Goal: Obtain resource: Obtain resource

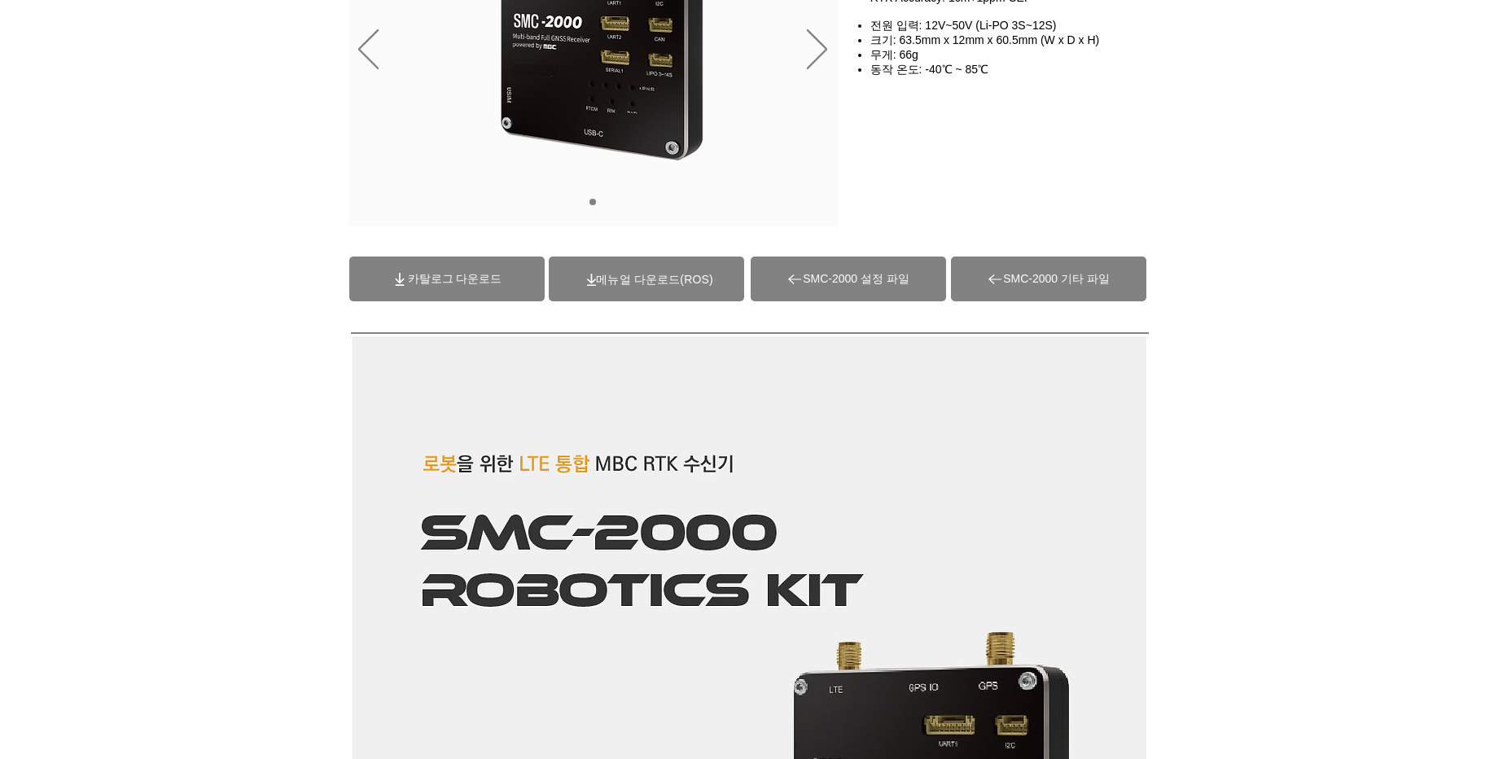
scroll to position [293, 0]
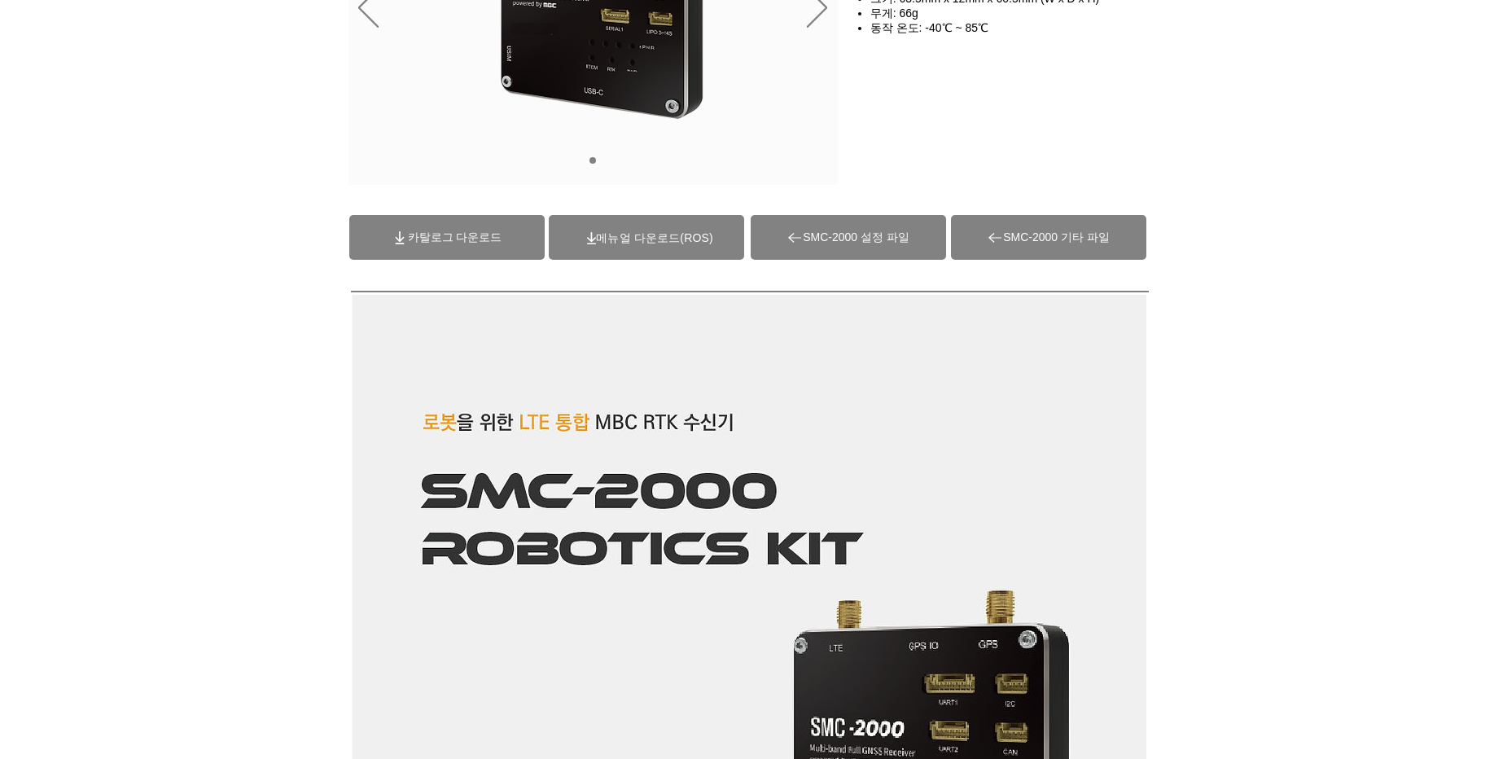
click at [676, 240] on span "(ROS)메뉴얼 다운로드" at bounding box center [654, 237] width 116 height 13
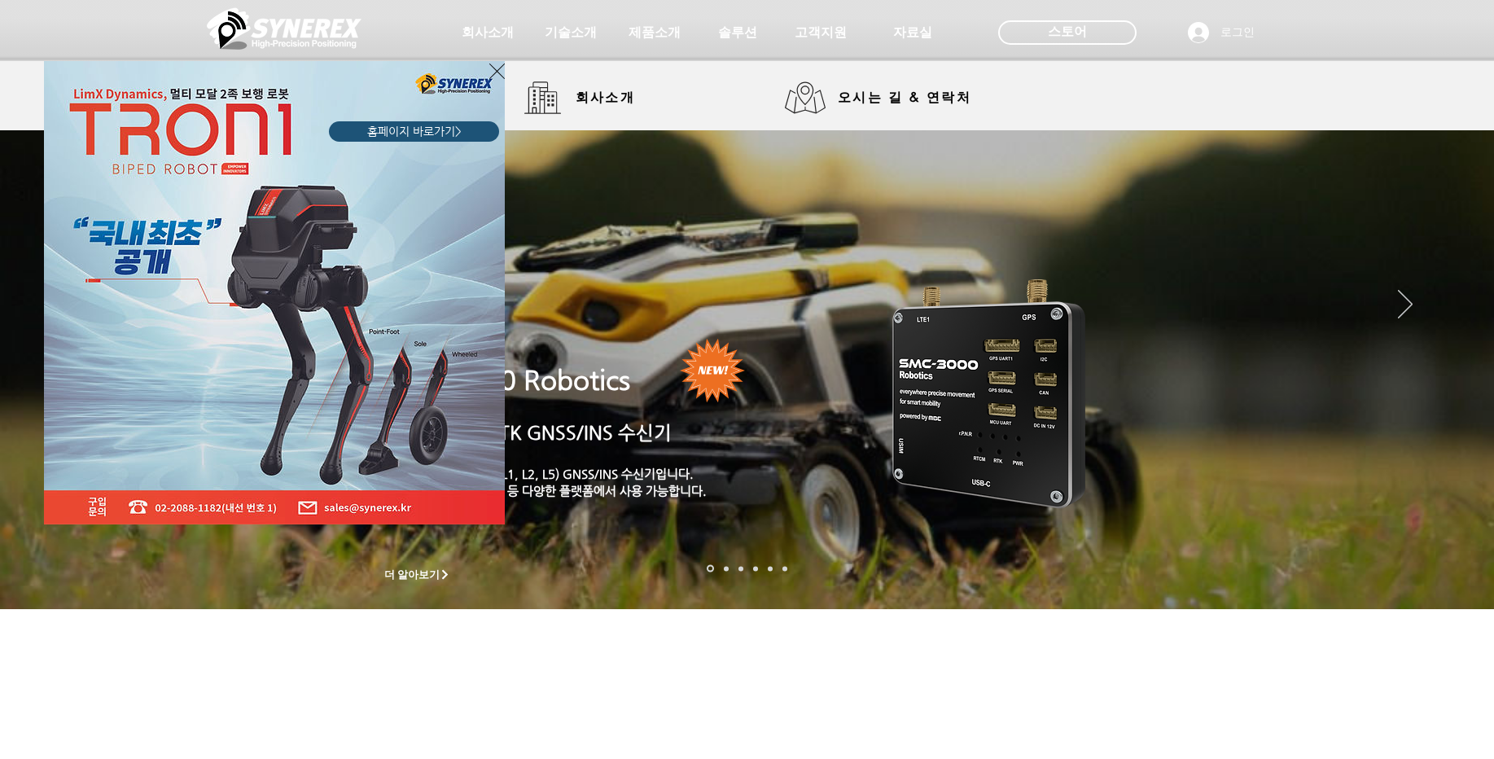
click at [908, 30] on div "LimX Dinamics" at bounding box center [747, 379] width 1494 height 759
click at [488, 69] on img "LimX Dinamics" at bounding box center [274, 292] width 461 height 463
click at [490, 68] on icon "사이트로 돌아가기" at bounding box center [496, 71] width 15 height 20
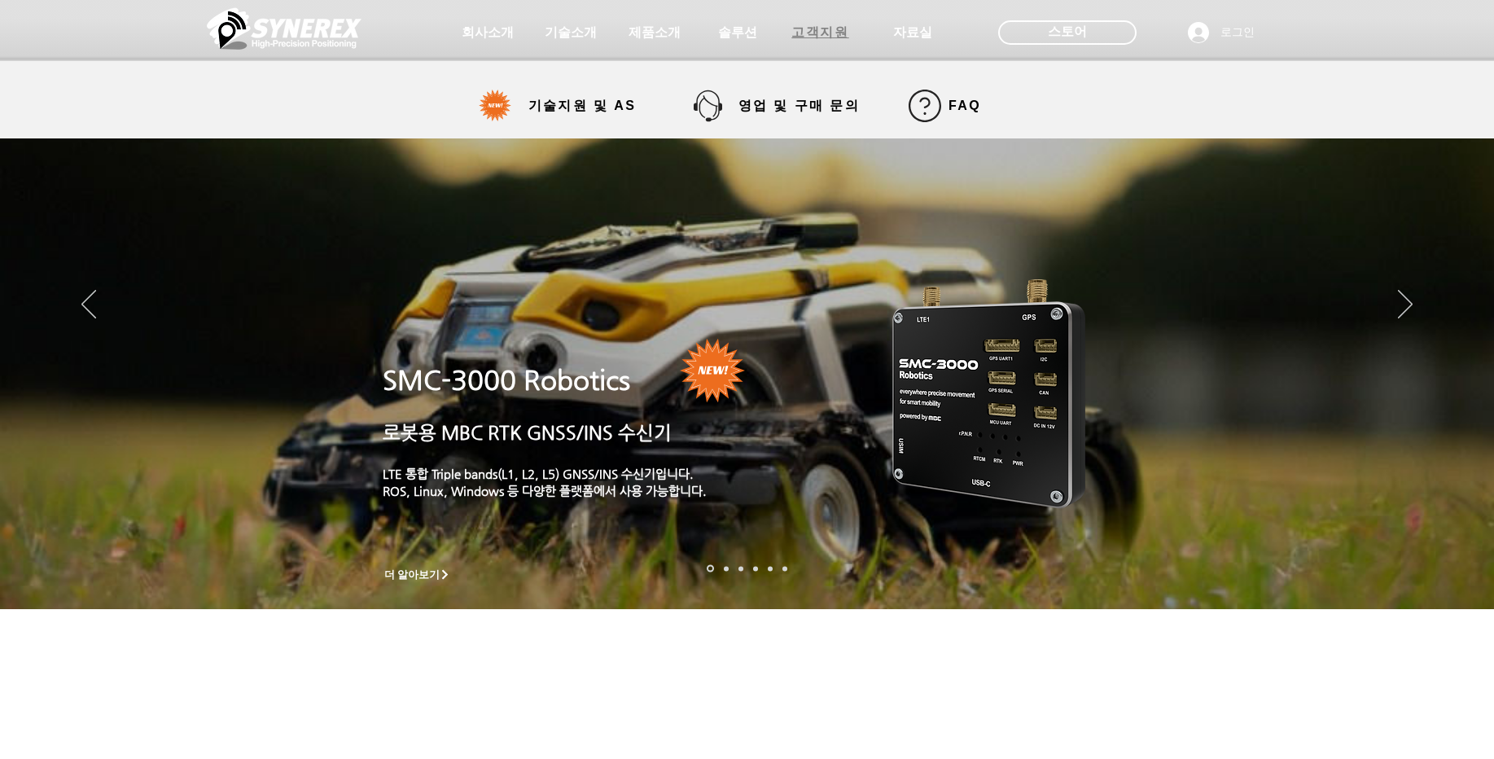
click at [847, 30] on span "고객지원" at bounding box center [819, 32] width 57 height 17
select select "******"
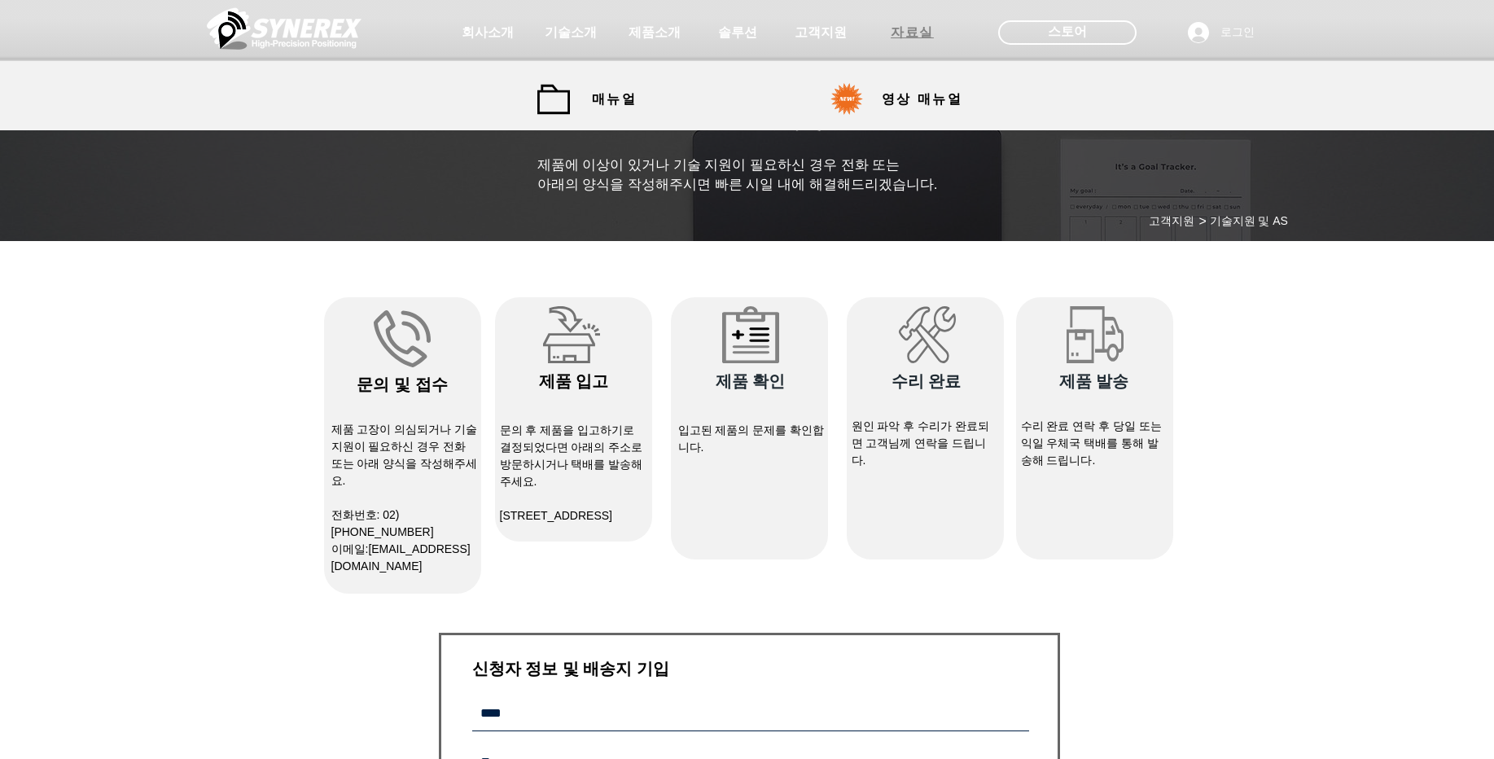
click at [904, 37] on span "자료실" at bounding box center [912, 32] width 43 height 17
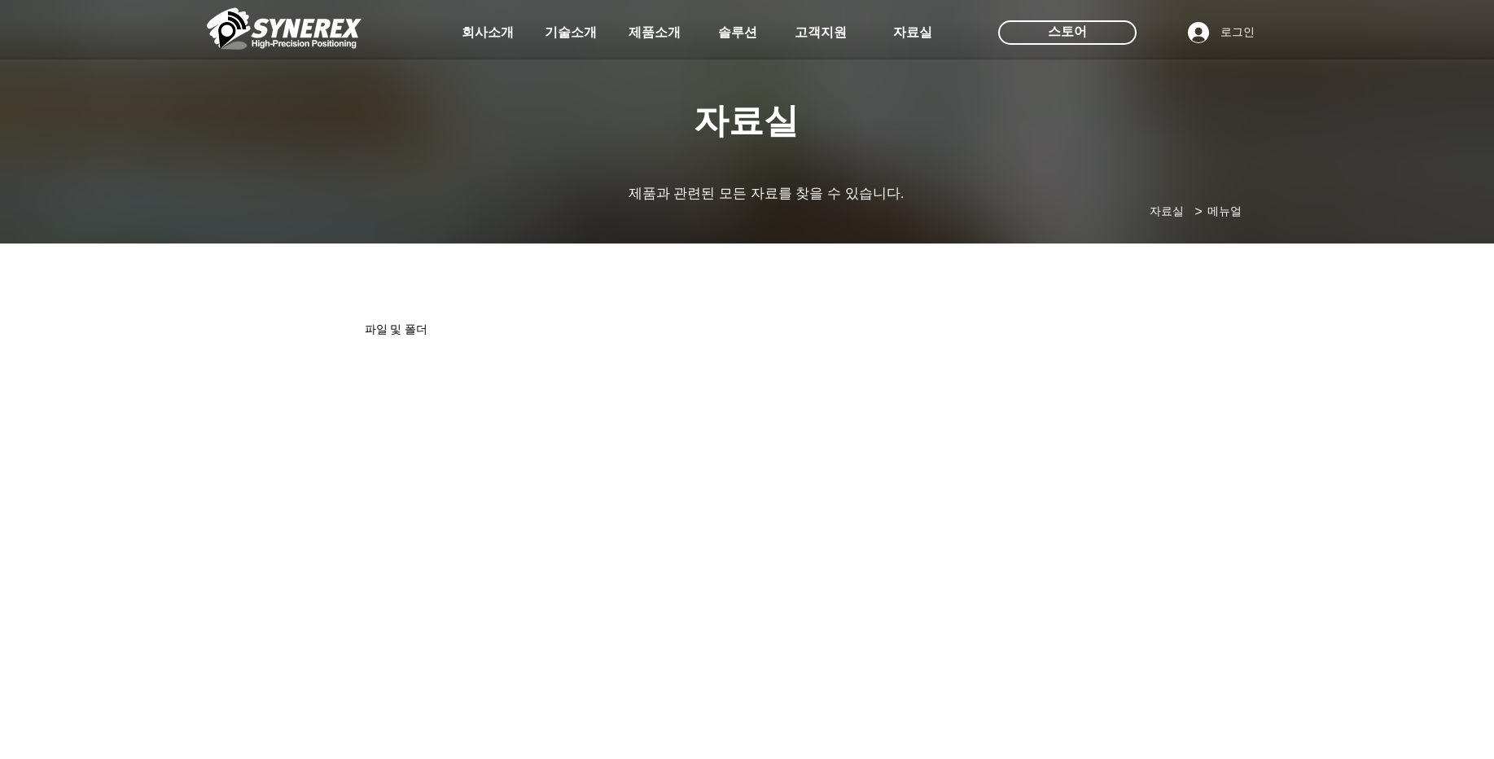
click at [616, 100] on div at bounding box center [747, 120] width 1494 height 241
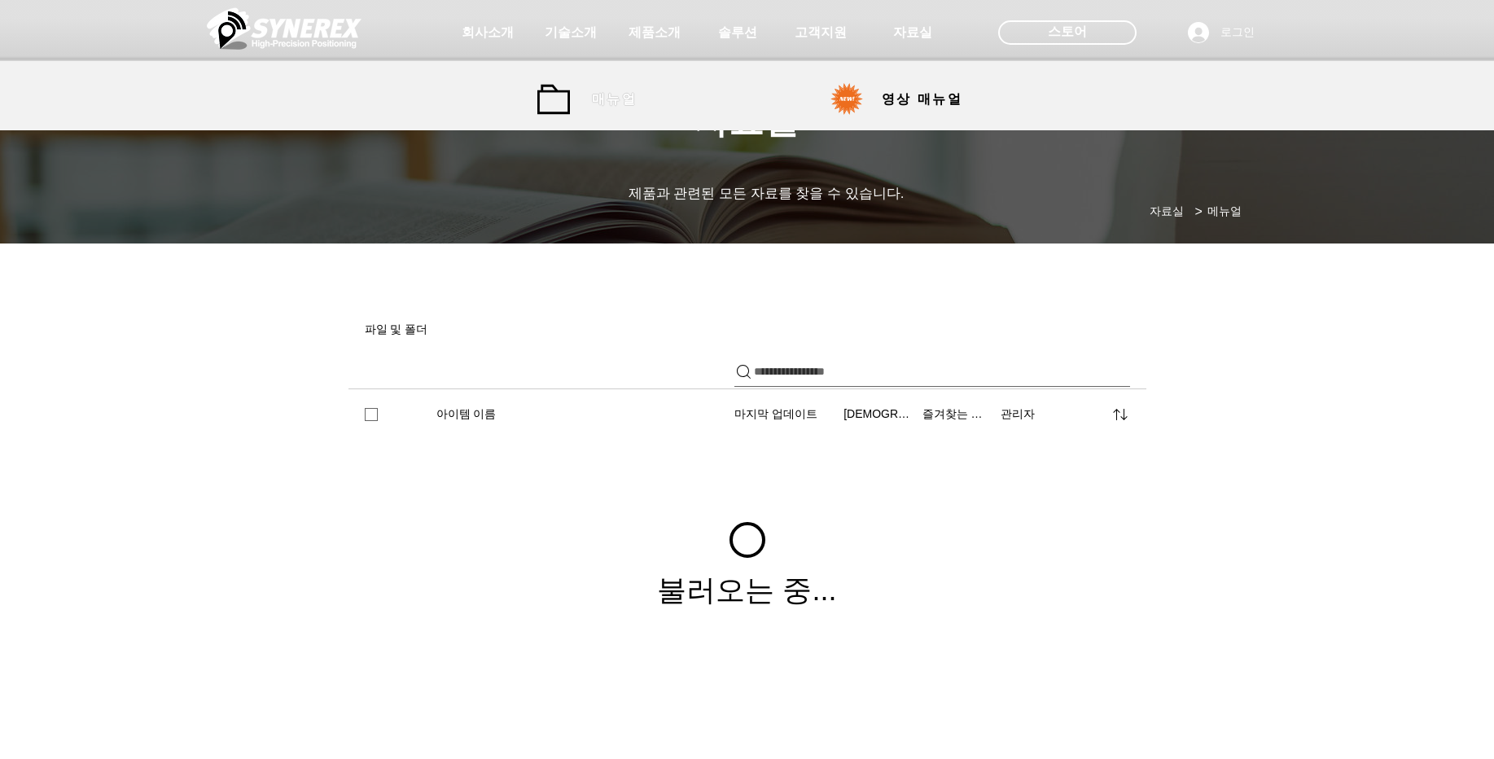
click at [607, 98] on span "매뉴얼" at bounding box center [614, 99] width 45 height 17
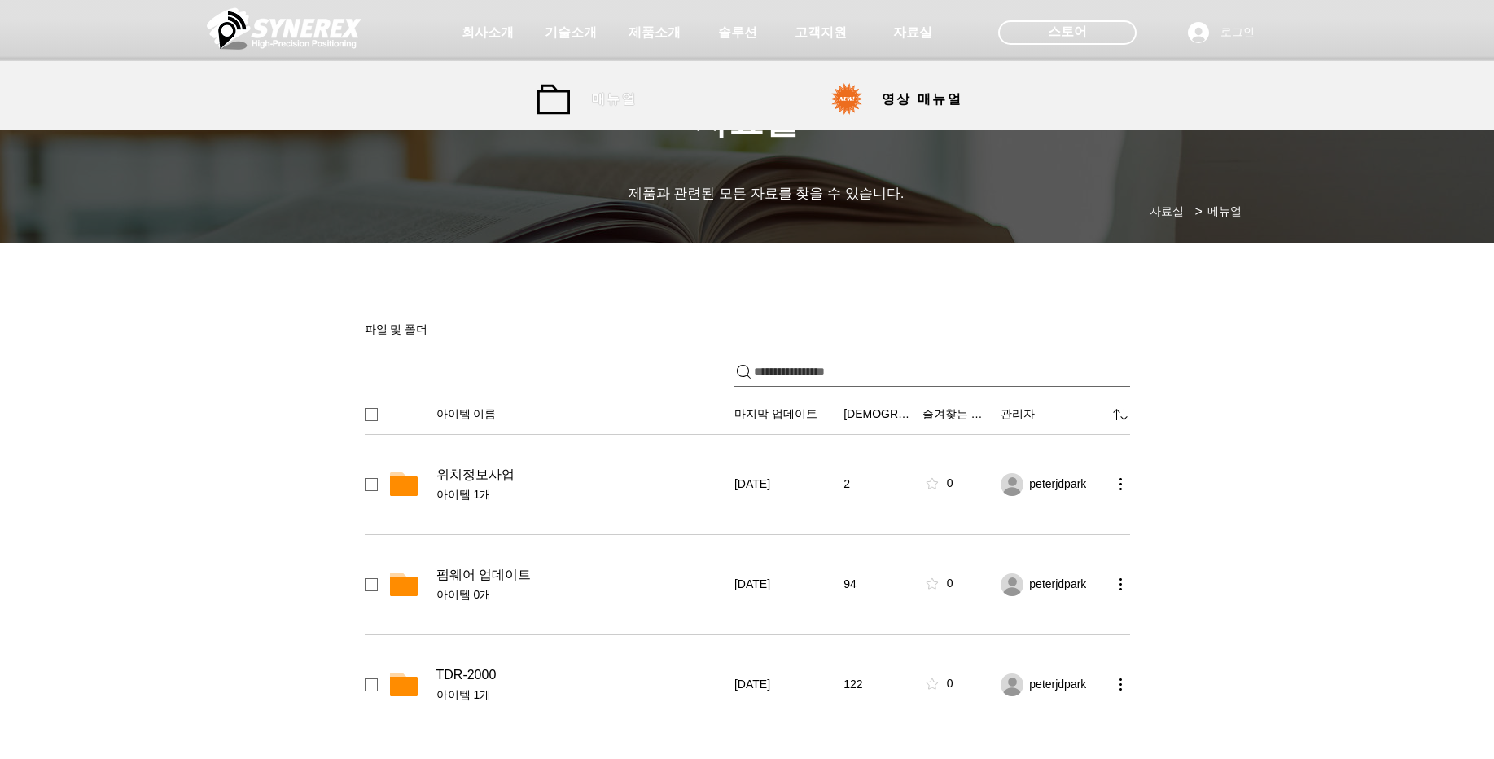
click at [607, 98] on span "매뉴얼" at bounding box center [614, 99] width 45 height 17
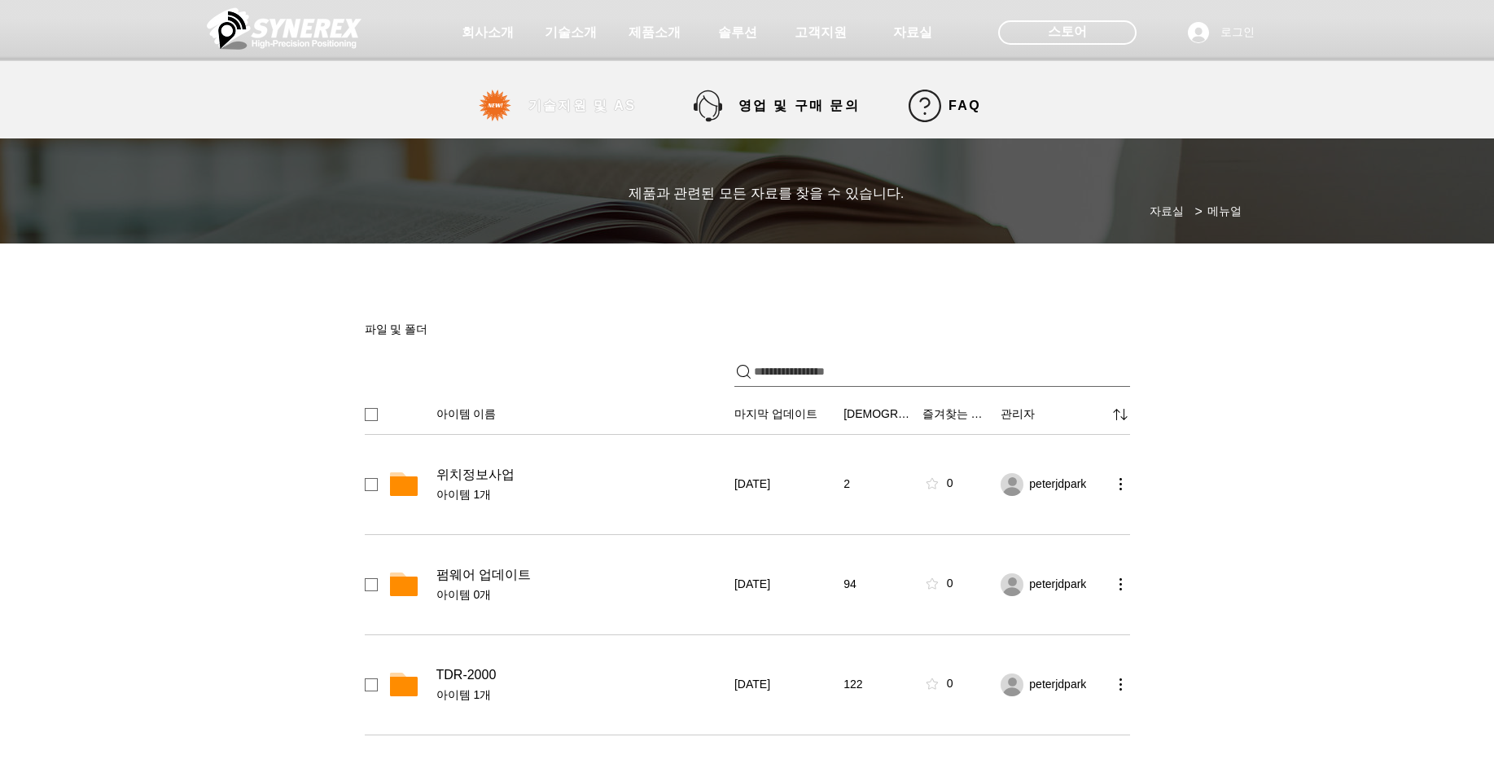
click at [592, 102] on span "기술지원 및 AS" at bounding box center [582, 106] width 108 height 17
select select "******"
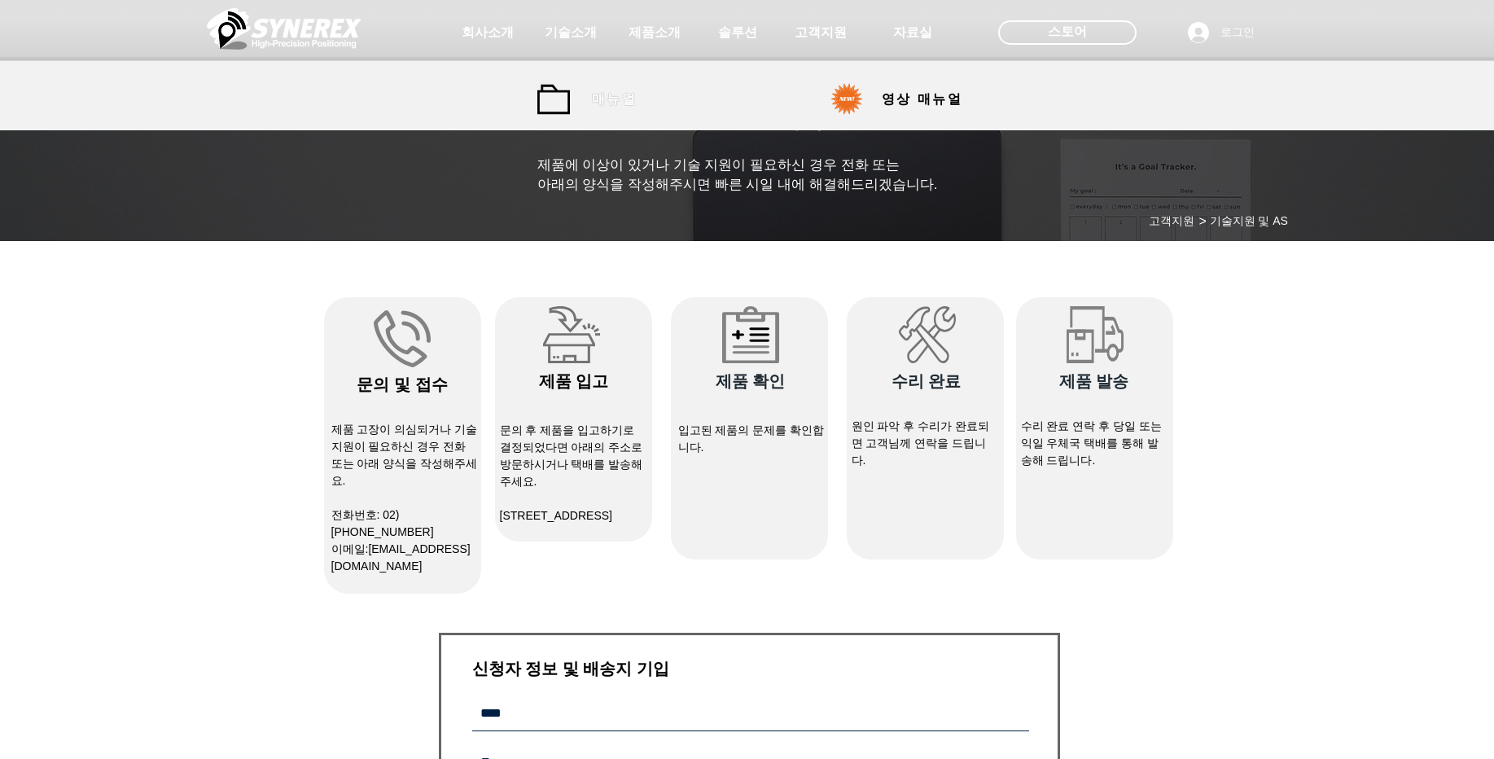
click at [636, 110] on span "매뉴얼" at bounding box center [614, 99] width 73 height 33
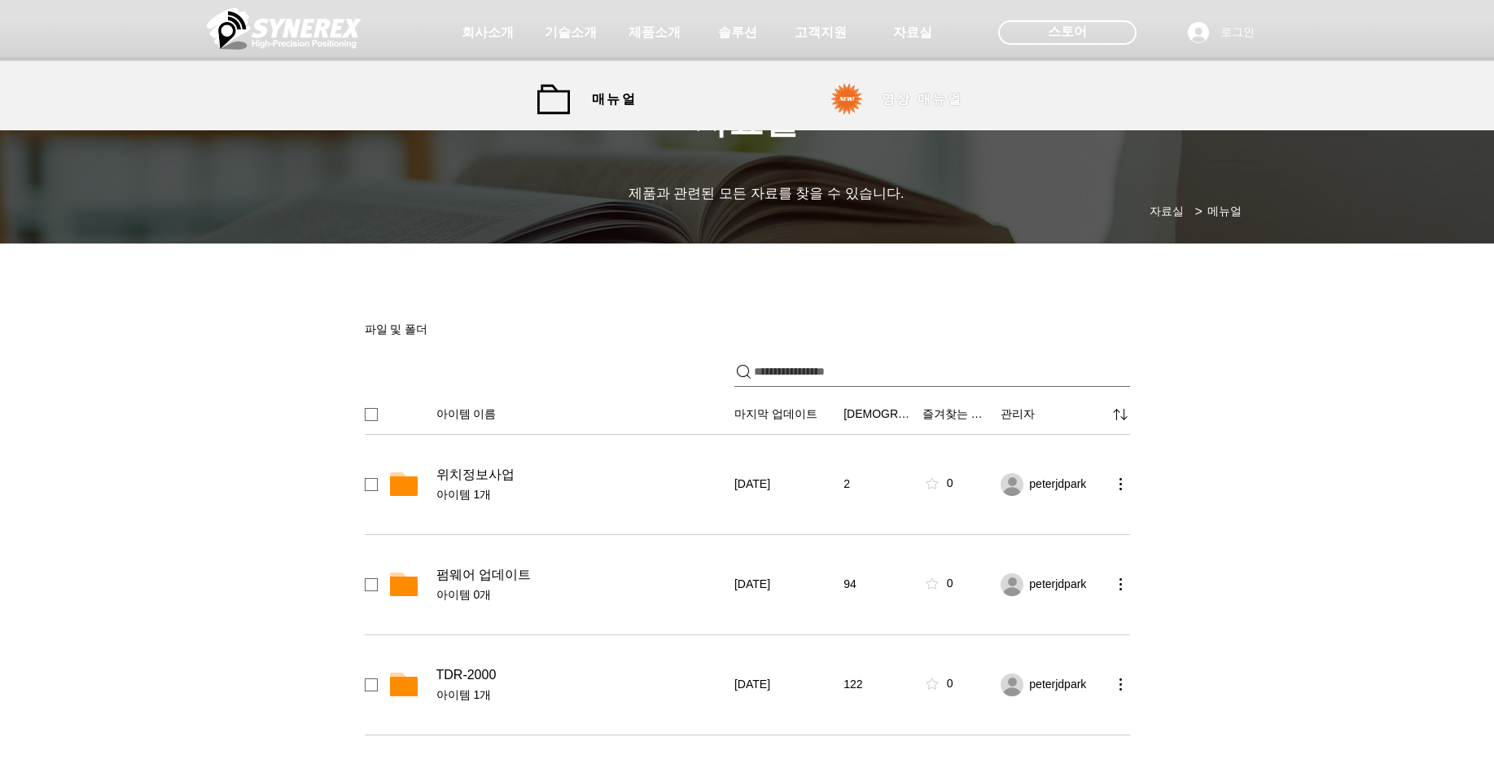
click at [875, 98] on span "영상 매뉴얼" at bounding box center [922, 99] width 122 height 33
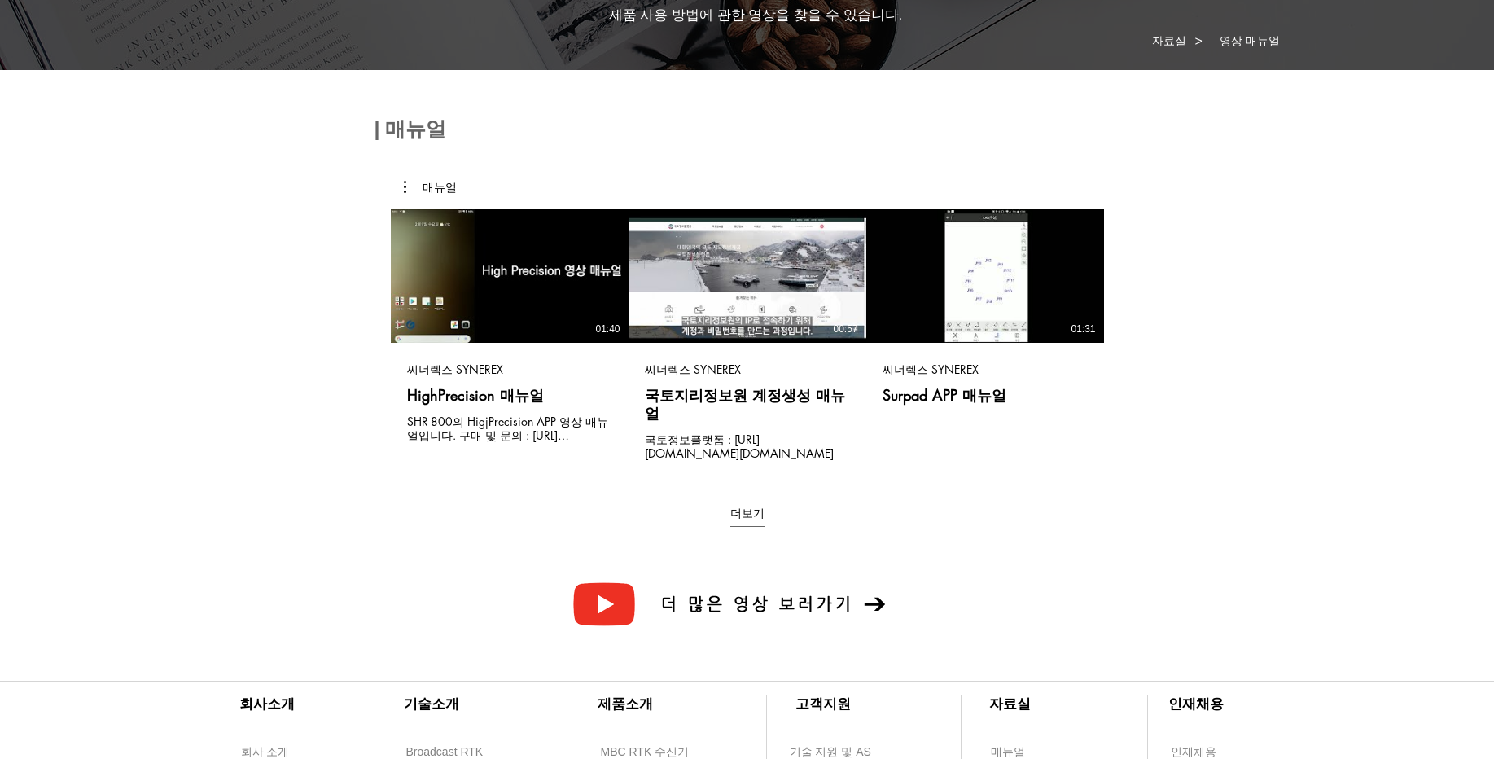
scroll to position [483, 0]
